Goal: Check status: Check status

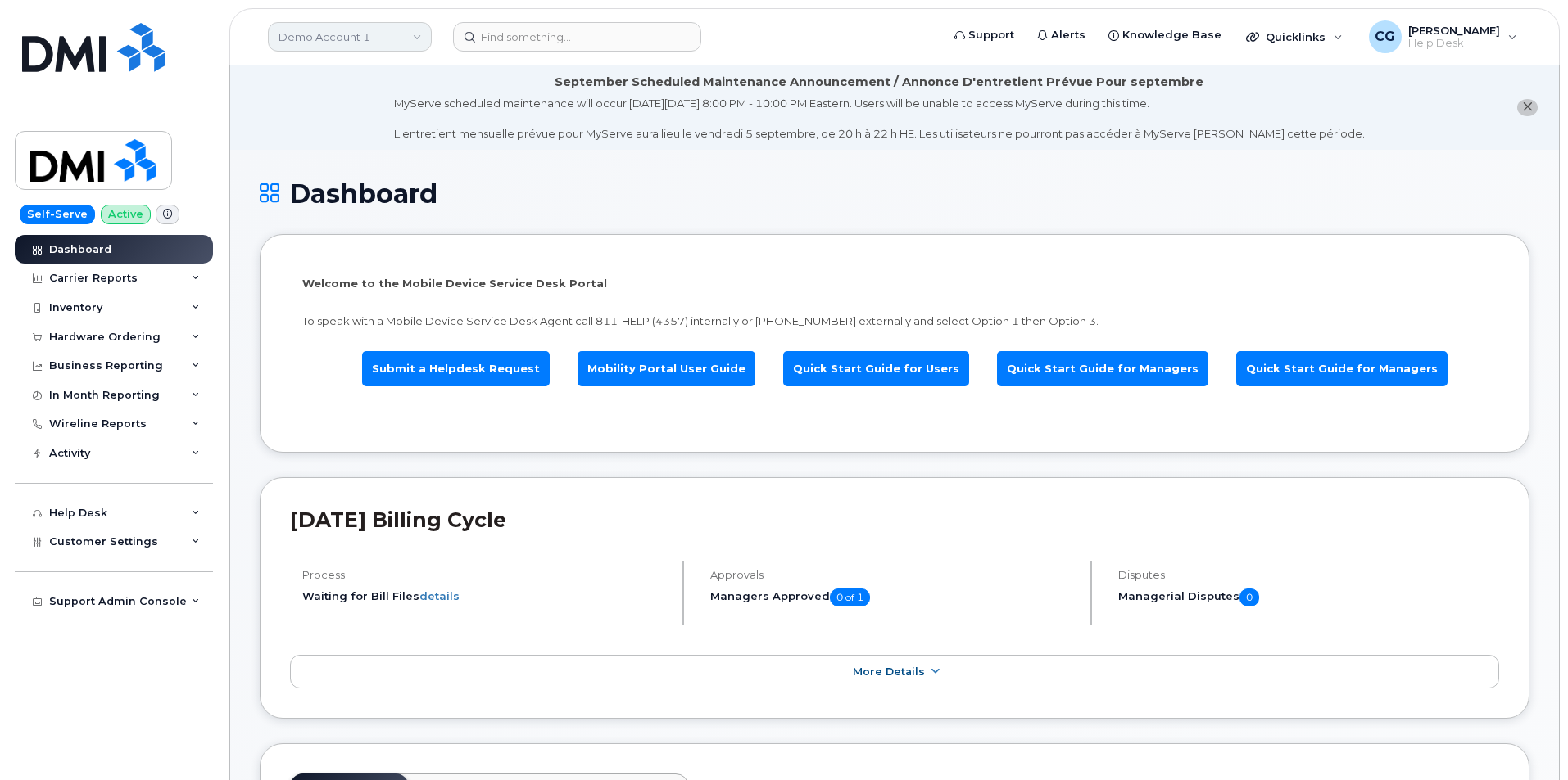
click at [314, 35] on link "Demo Account 1" at bounding box center [349, 37] width 164 height 29
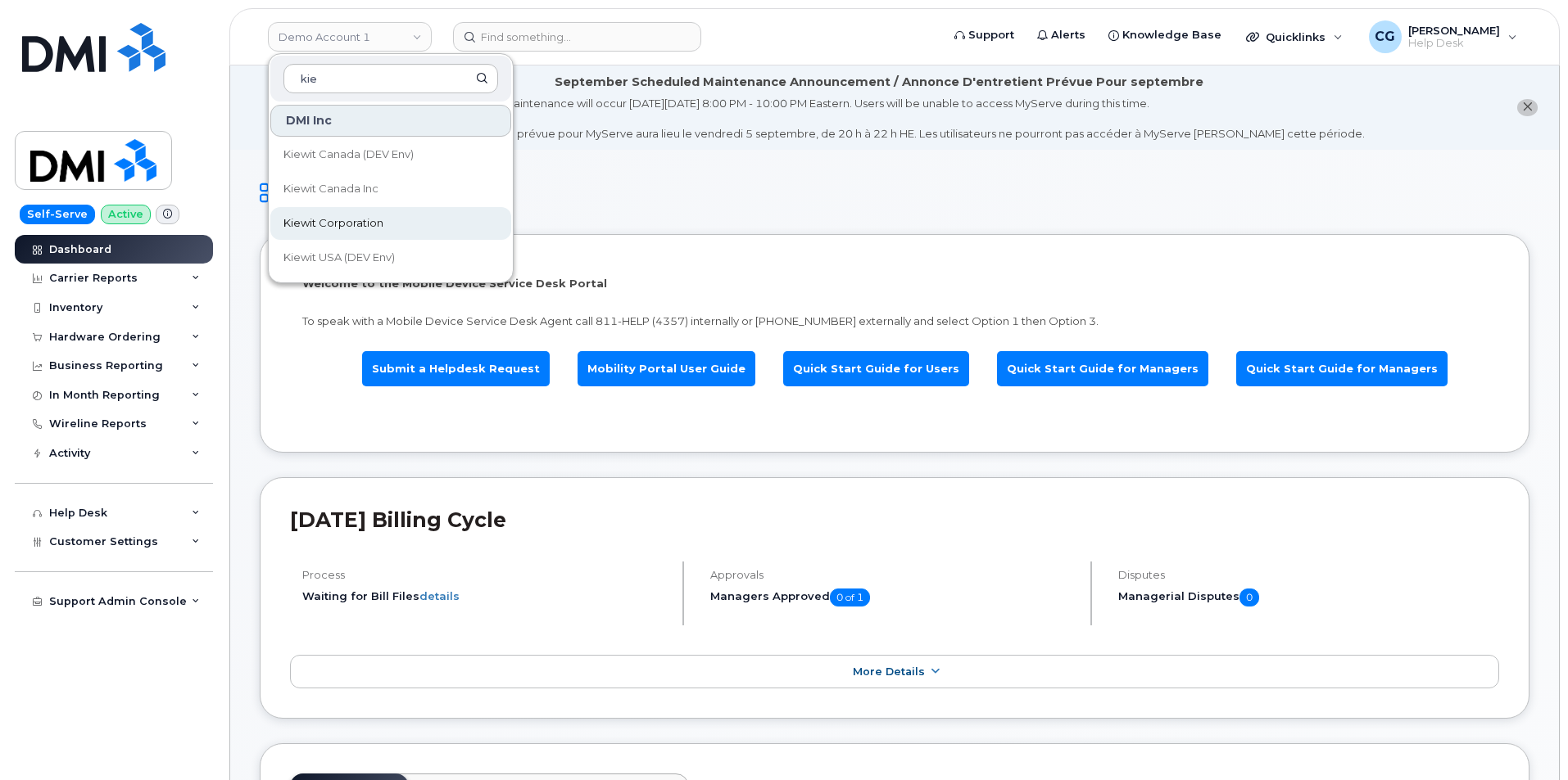
type input "kie"
click at [339, 221] on span "Kiewit Corporation" at bounding box center [333, 224] width 100 height 16
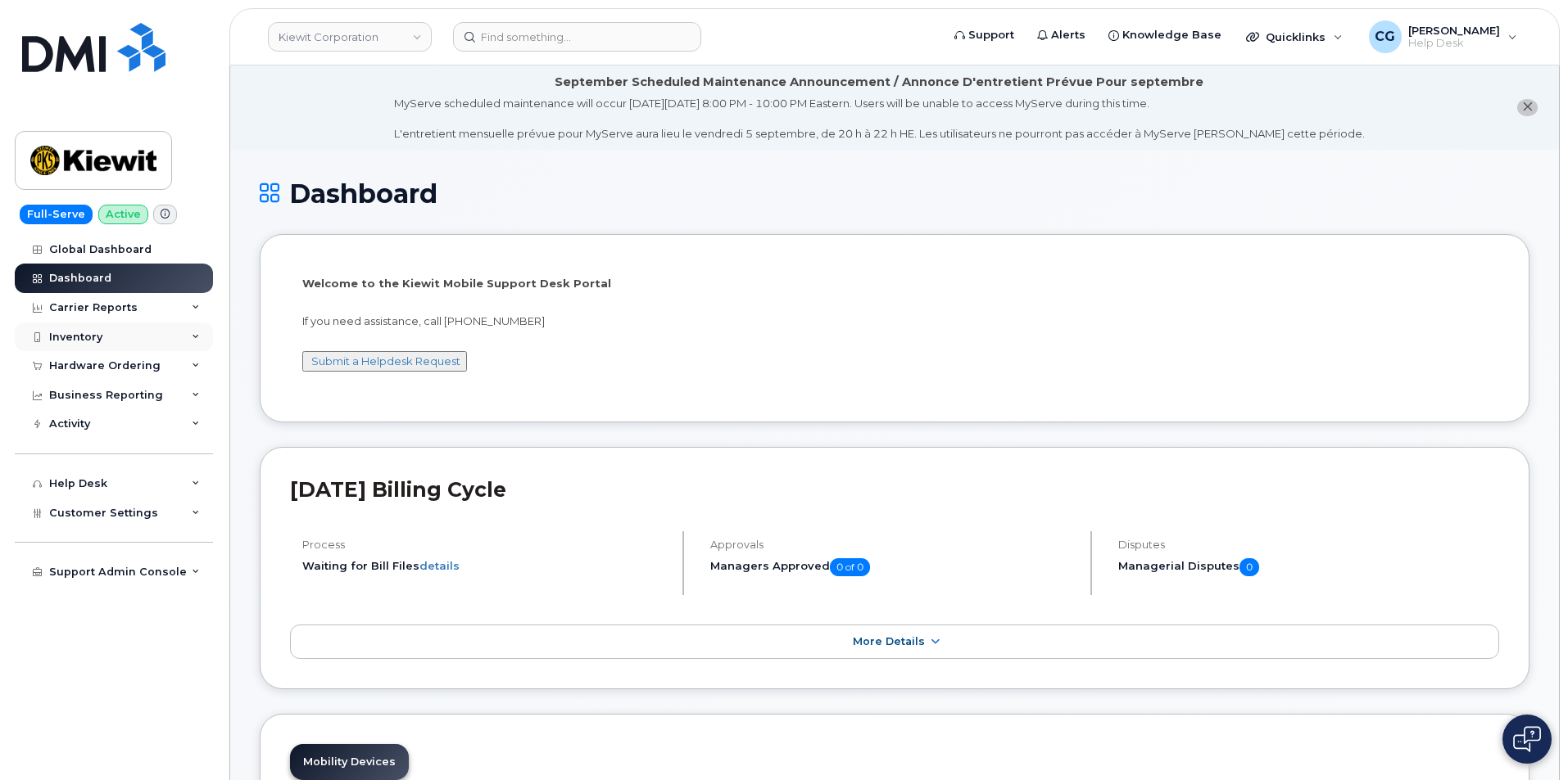
click at [90, 338] on div "Inventory" at bounding box center [75, 338] width 53 height 14
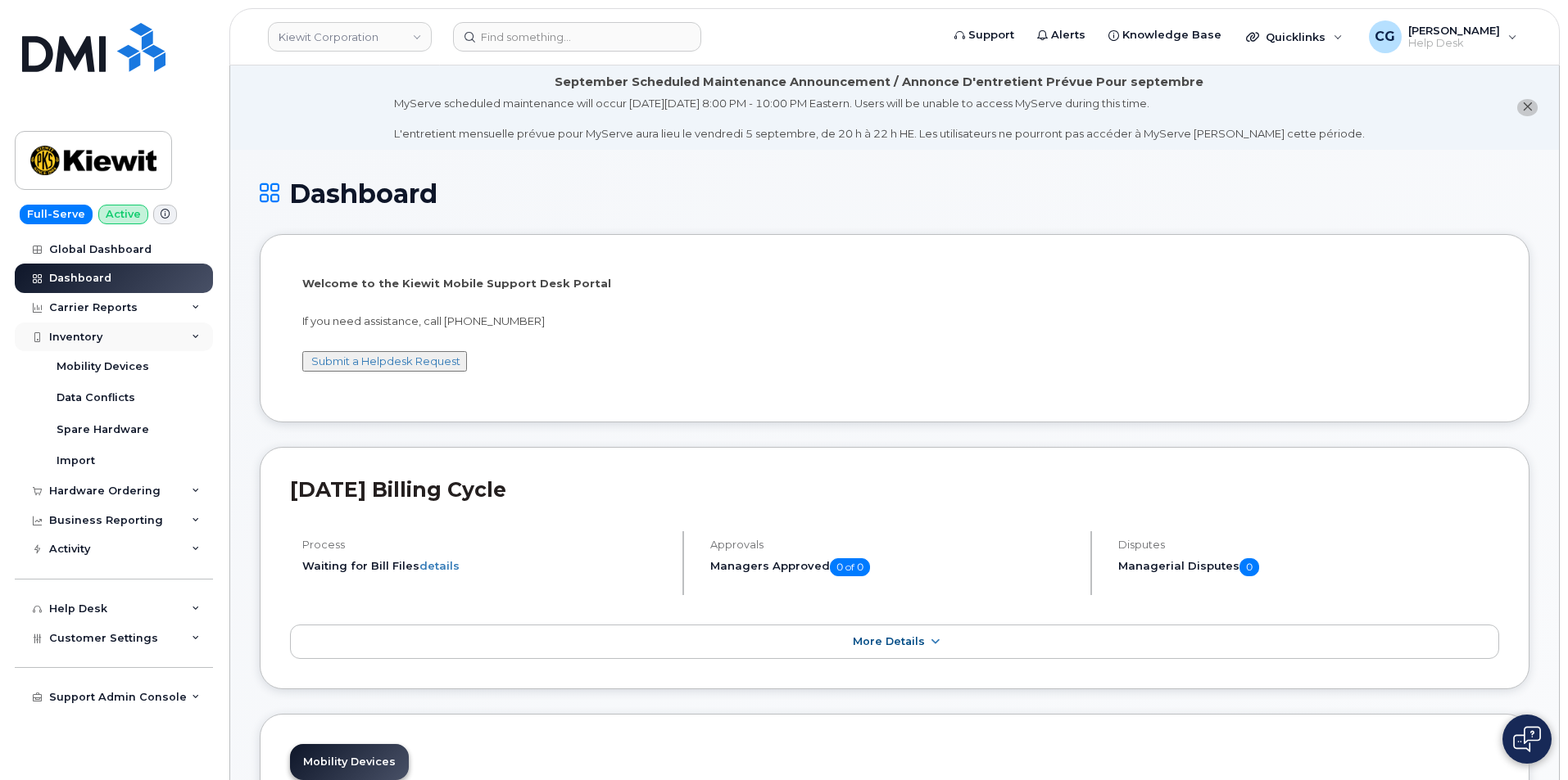
click at [83, 333] on div "Inventory" at bounding box center [75, 338] width 53 height 14
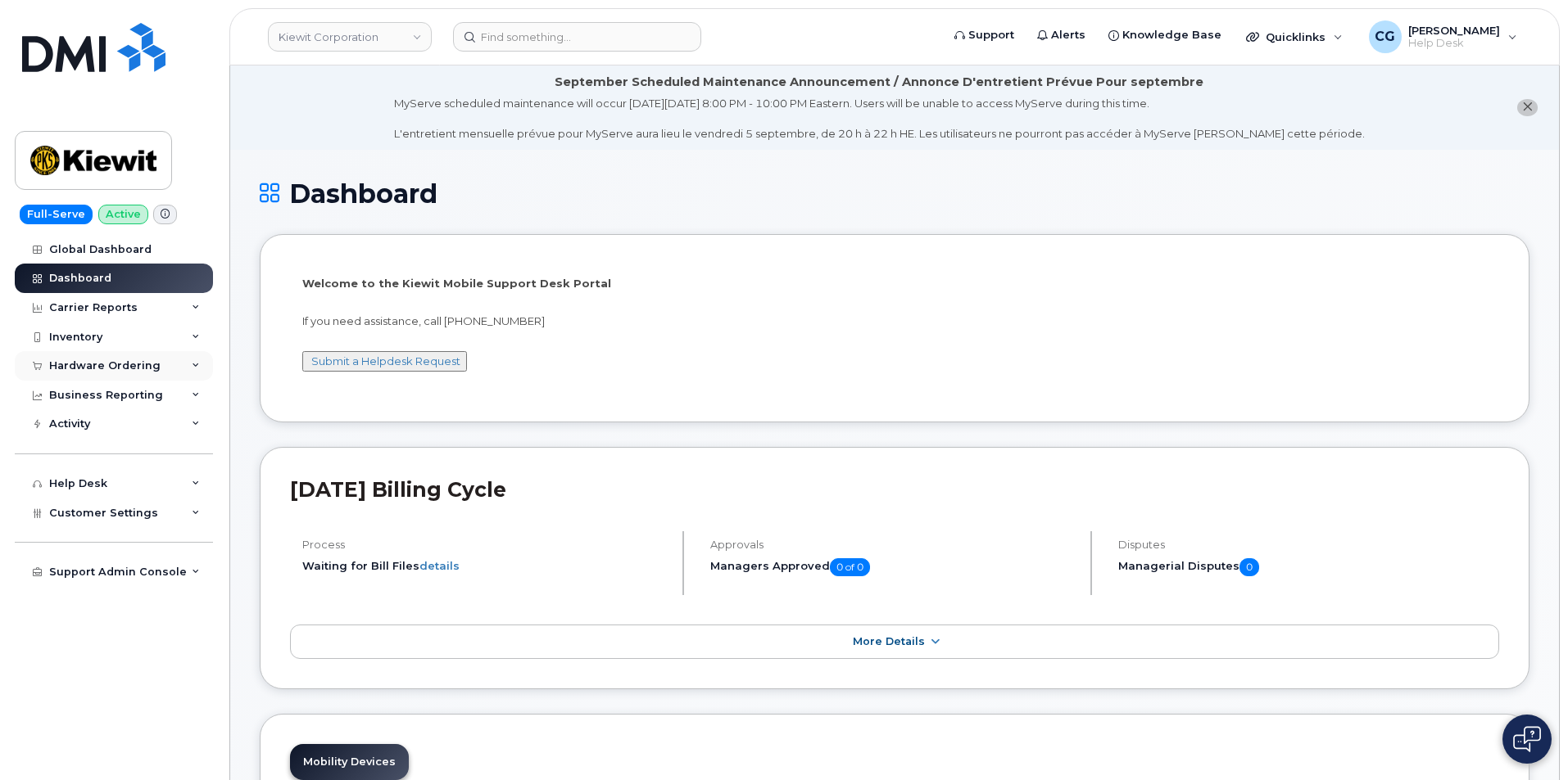
click at [85, 365] on div "Hardware Ordering" at bounding box center [105, 366] width 111 height 14
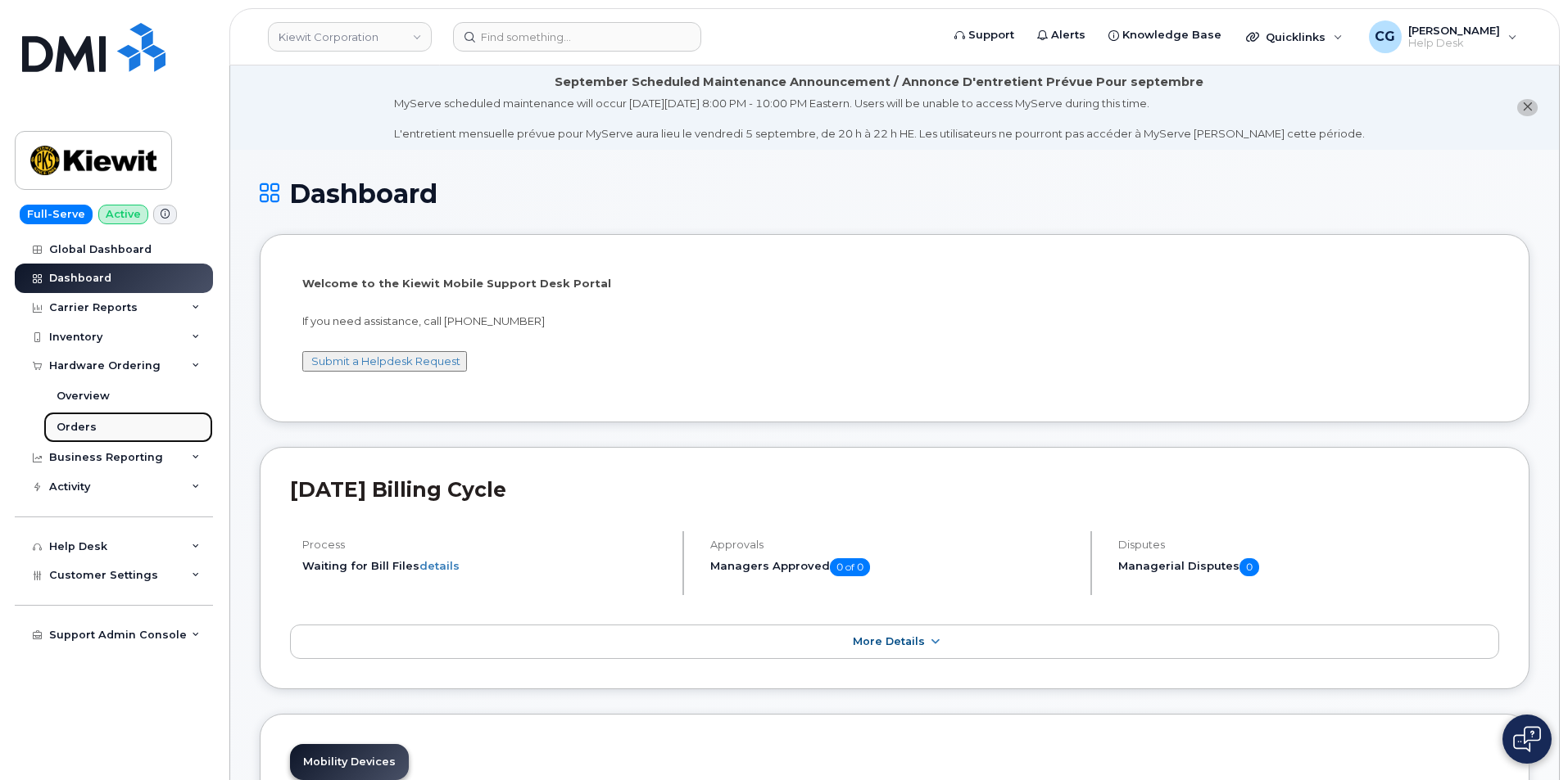
click at [71, 424] on div "Orders" at bounding box center [75, 427] width 40 height 15
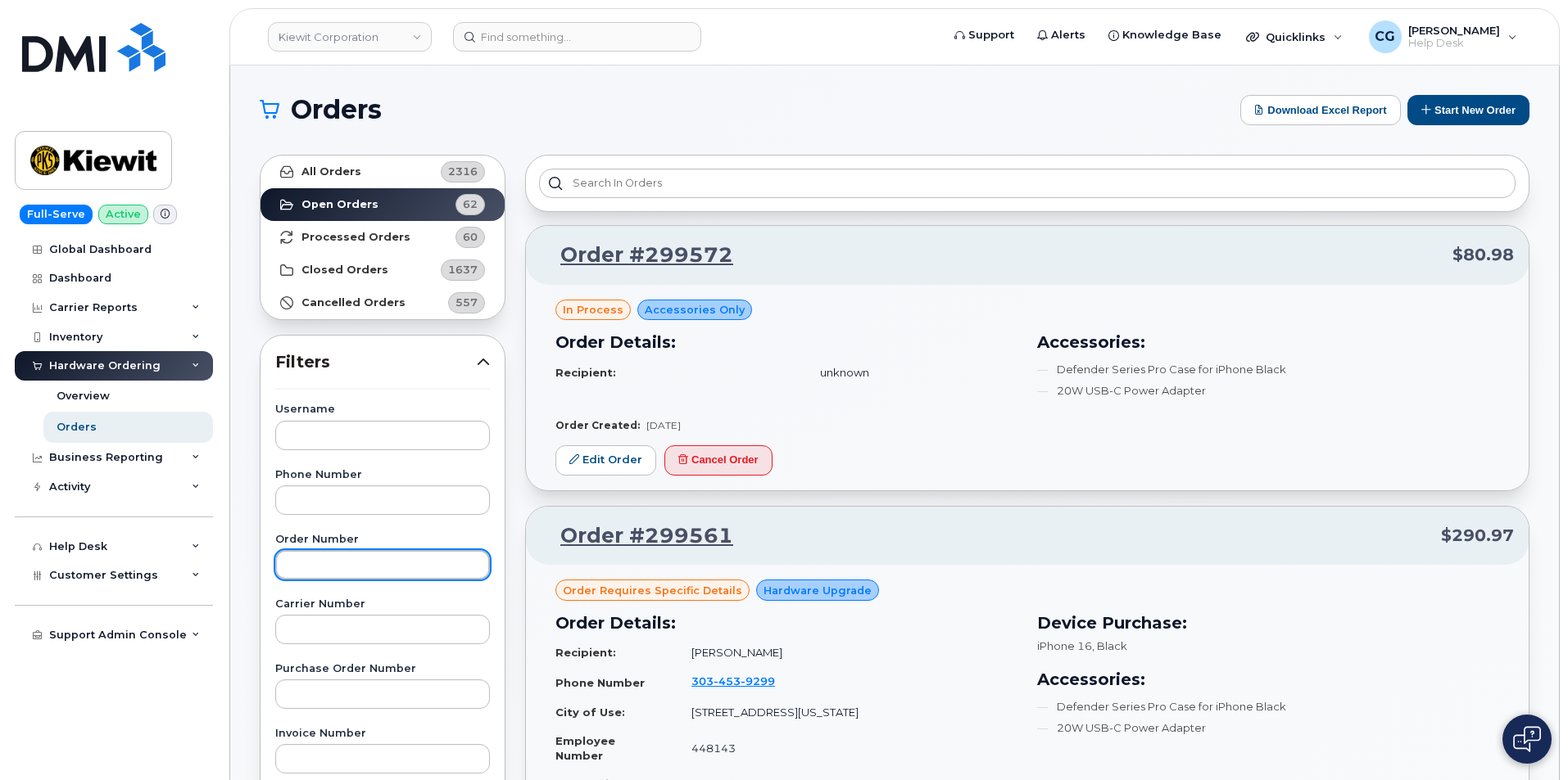
click at [358, 565] on input "text" at bounding box center [382, 565] width 215 height 29
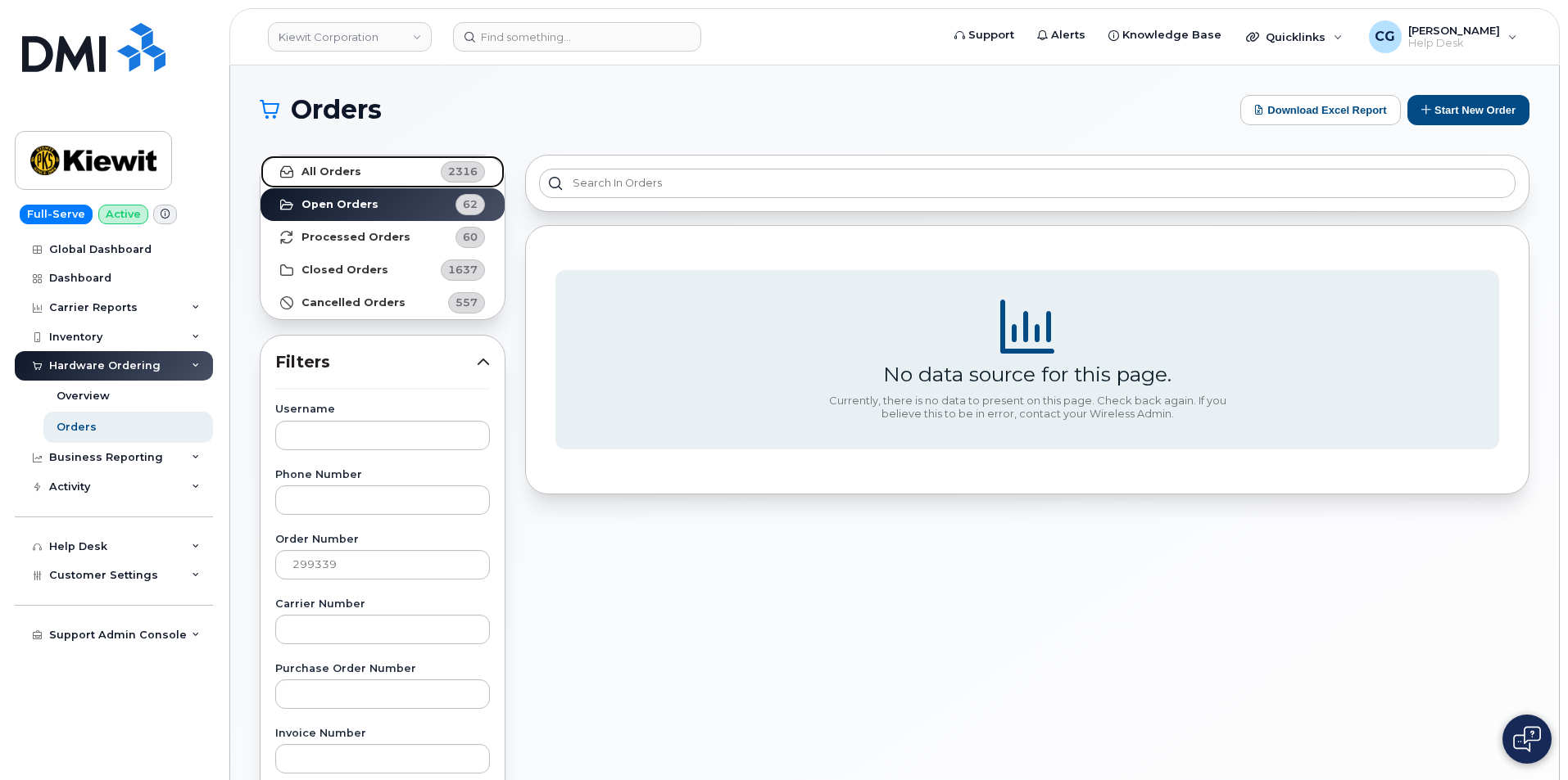
click at [332, 164] on link "All Orders 2316" at bounding box center [382, 172] width 244 height 33
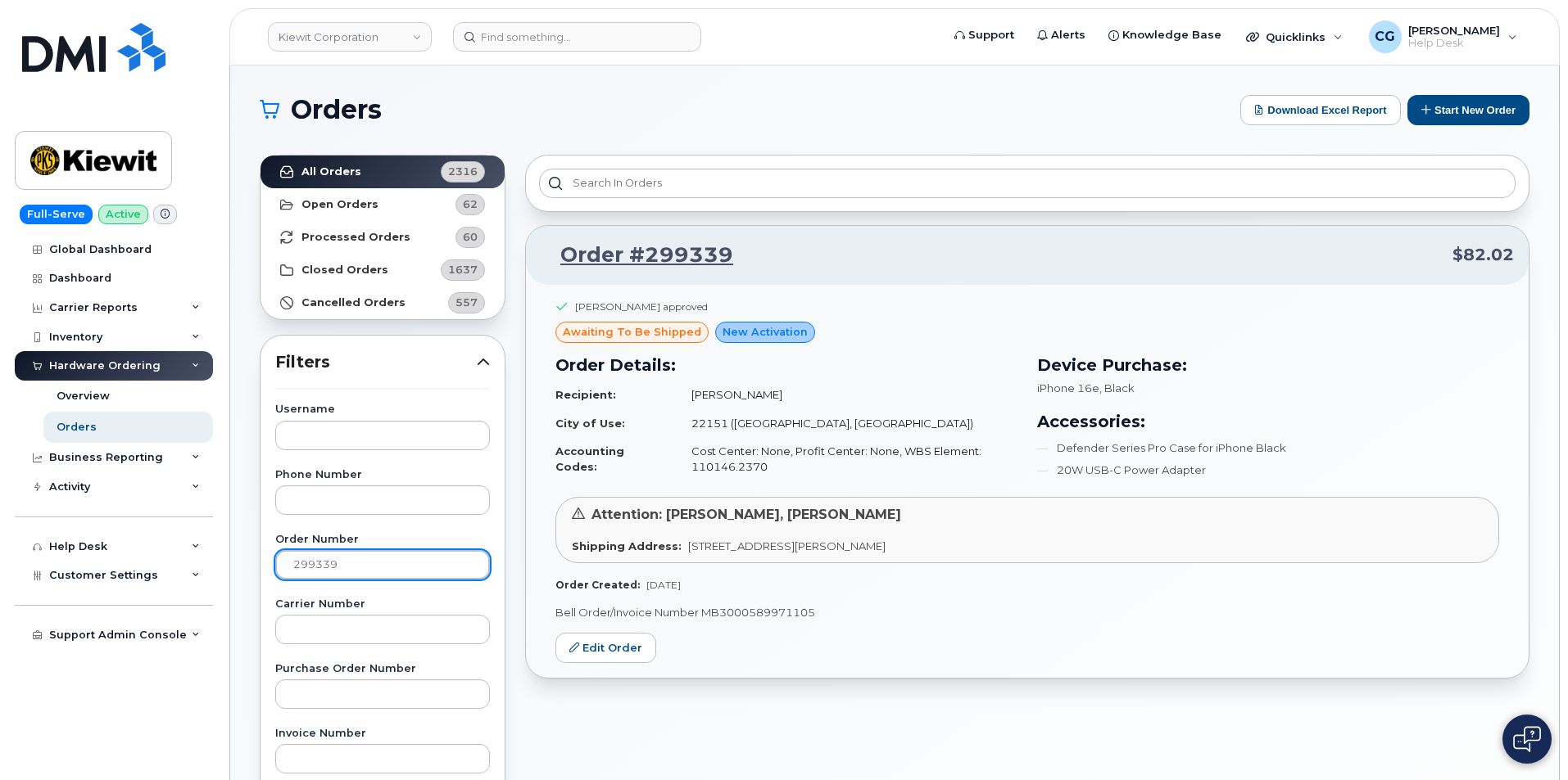
click at [355, 565] on input "299339" at bounding box center [382, 565] width 215 height 29
type input "299341"
click at [1483, 40] on span "Help Desk" at bounding box center [1454, 44] width 92 height 14
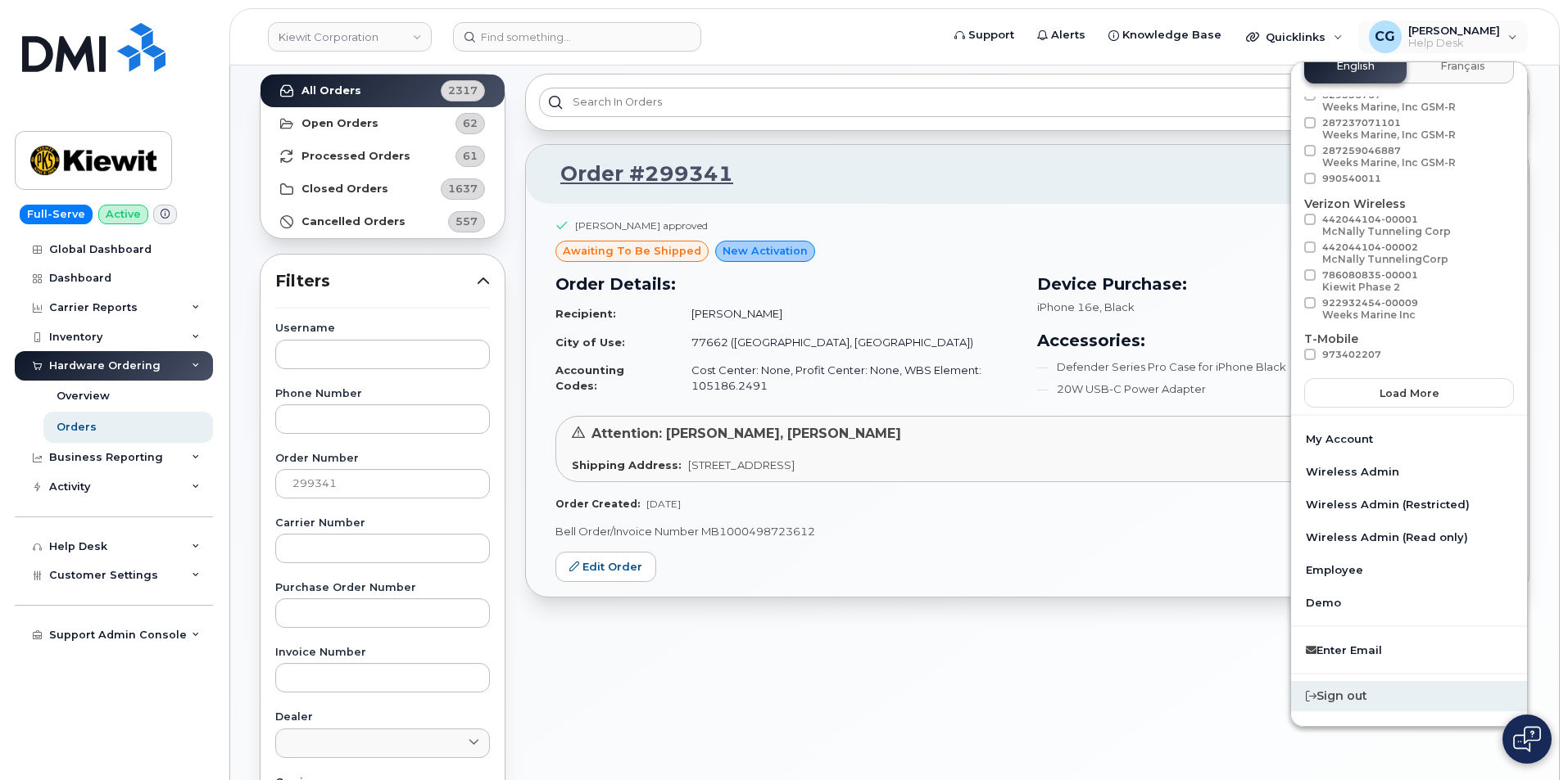
scroll to position [82, 0]
click at [1353, 699] on div "Sign out" at bounding box center [1409, 696] width 236 height 30
